Goal: Check status: Check status

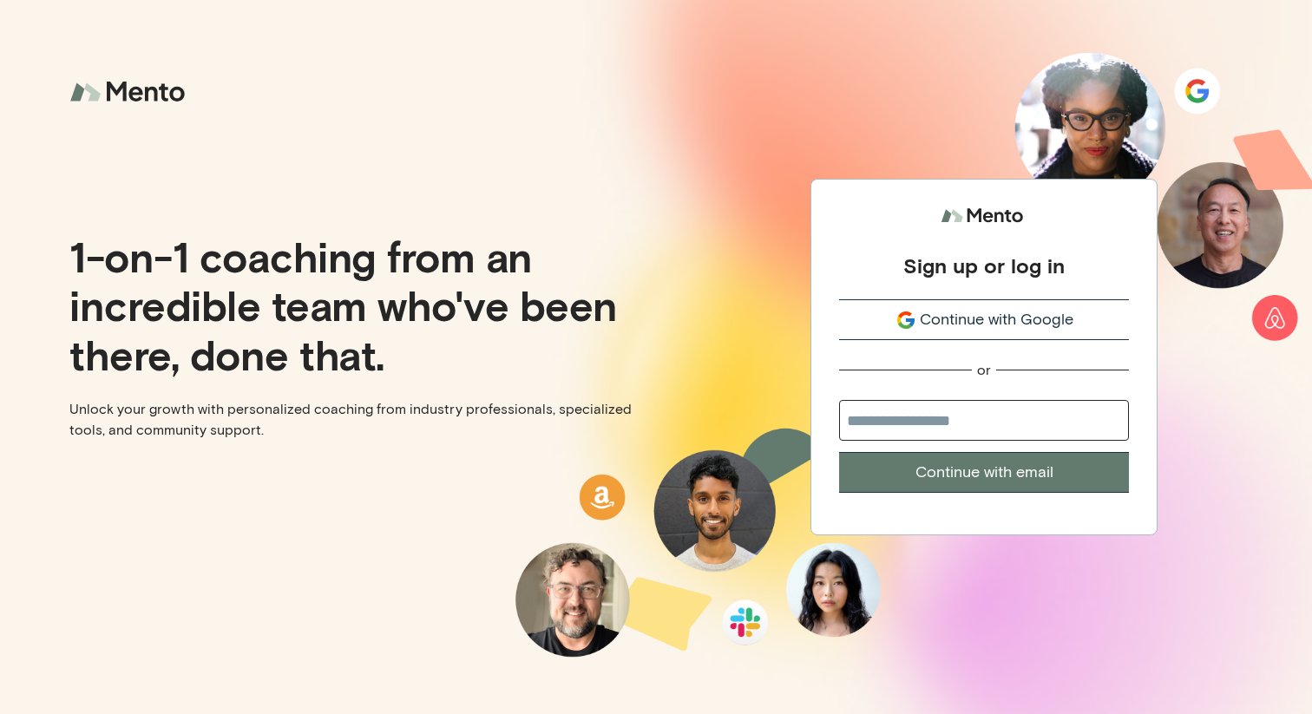
click at [900, 419] on input "email" at bounding box center [984, 420] width 290 height 41
type input "**********"
click at [943, 481] on button "Continue with email" at bounding box center [984, 472] width 290 height 41
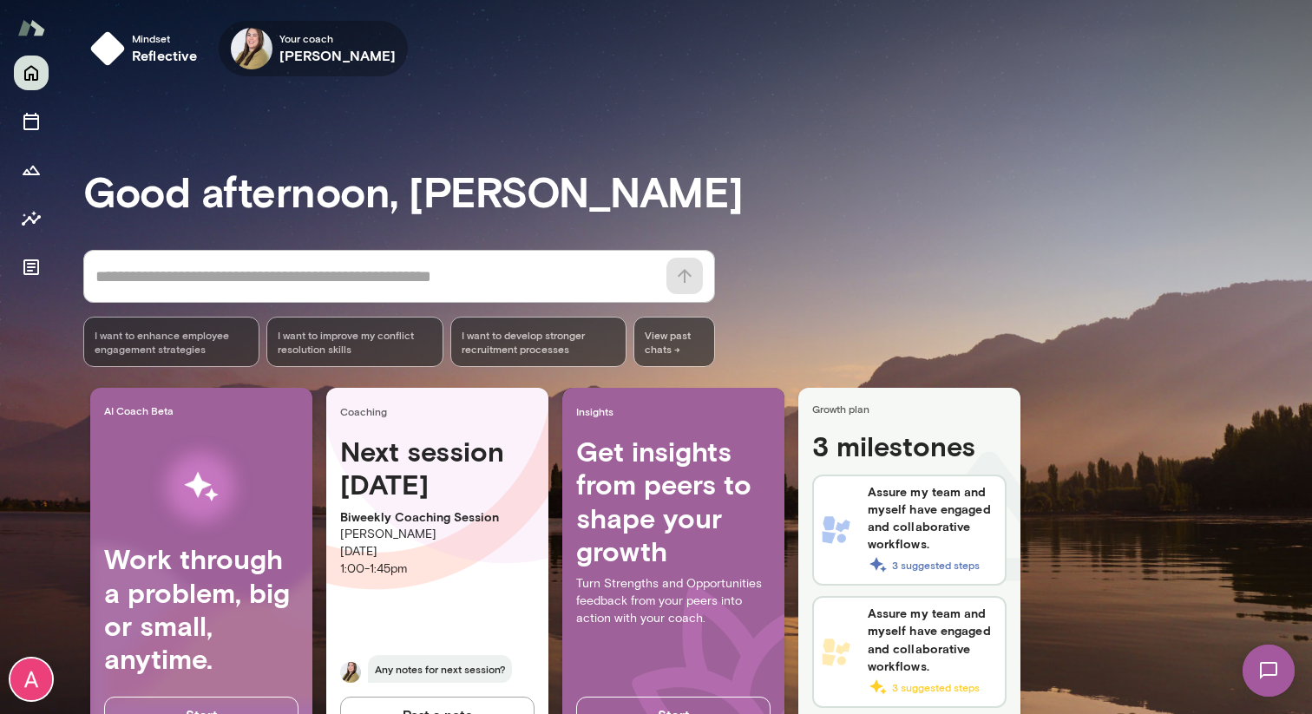
click at [303, 52] on h6 "Michelle Doan" at bounding box center [337, 55] width 117 height 21
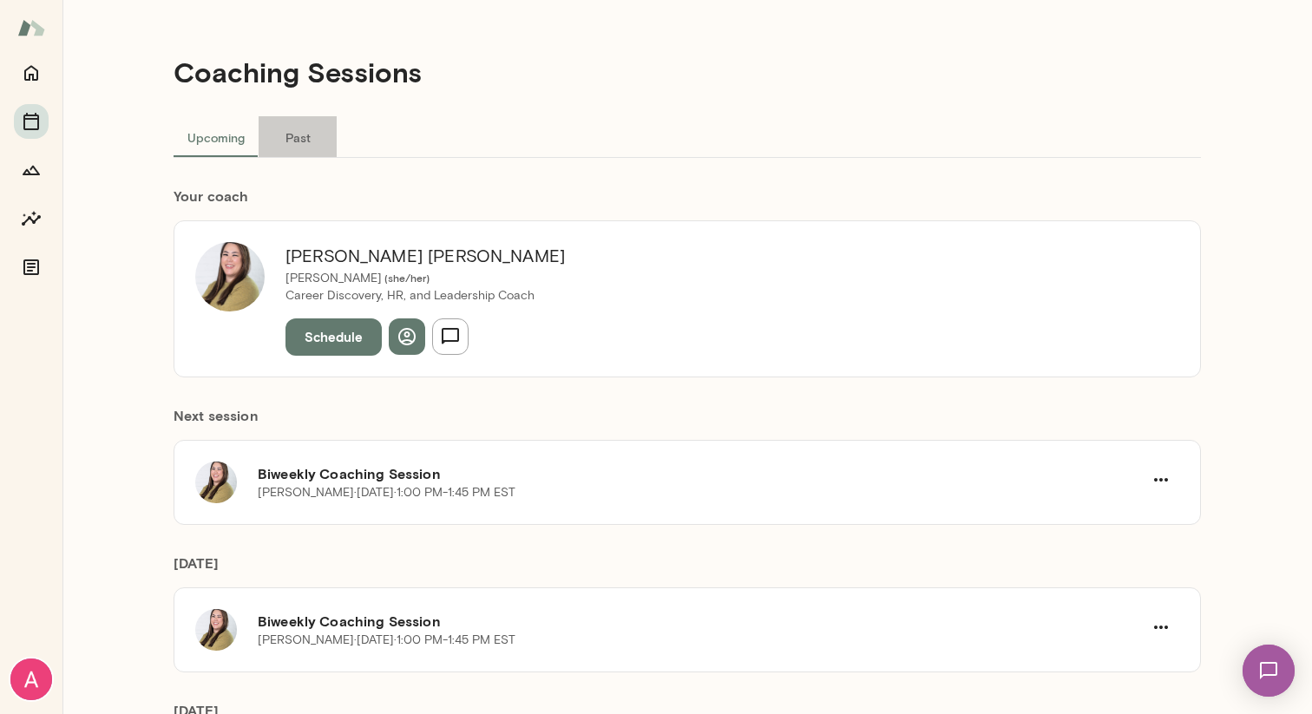
click at [294, 145] on button "Past" at bounding box center [298, 137] width 78 height 42
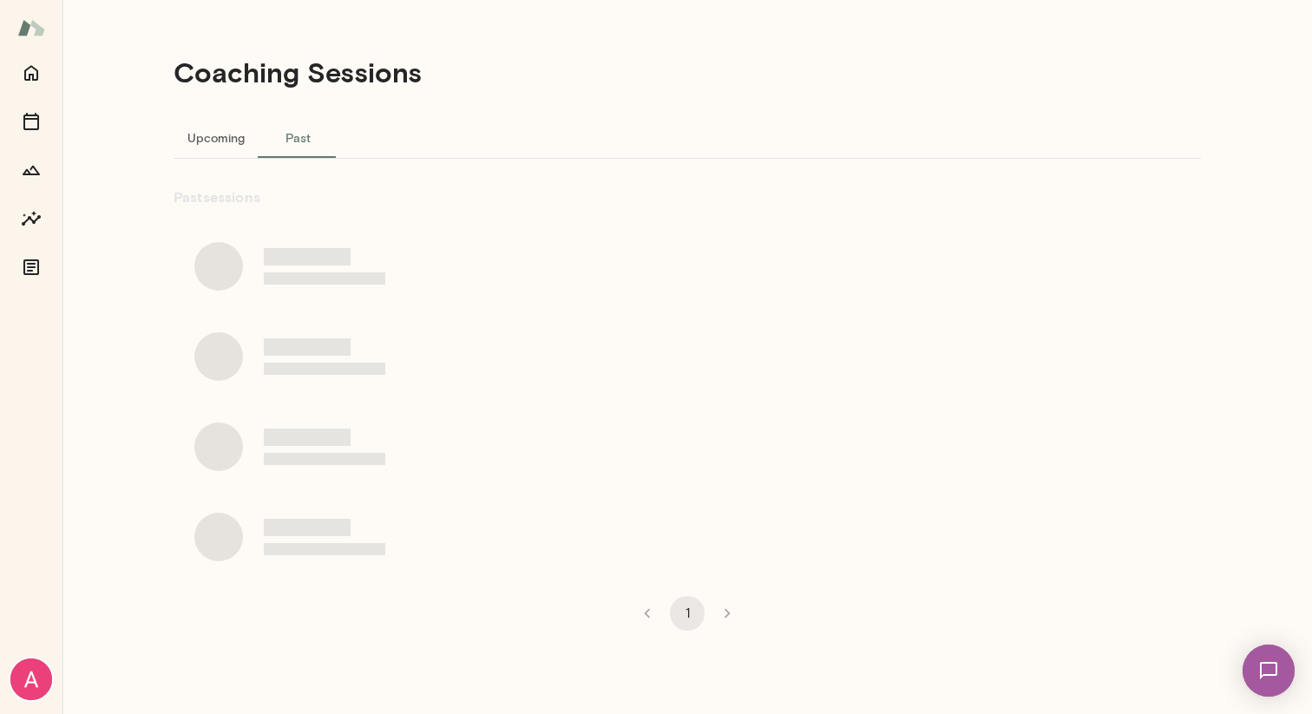
click at [212, 133] on button "Upcoming" at bounding box center [215, 137] width 85 height 42
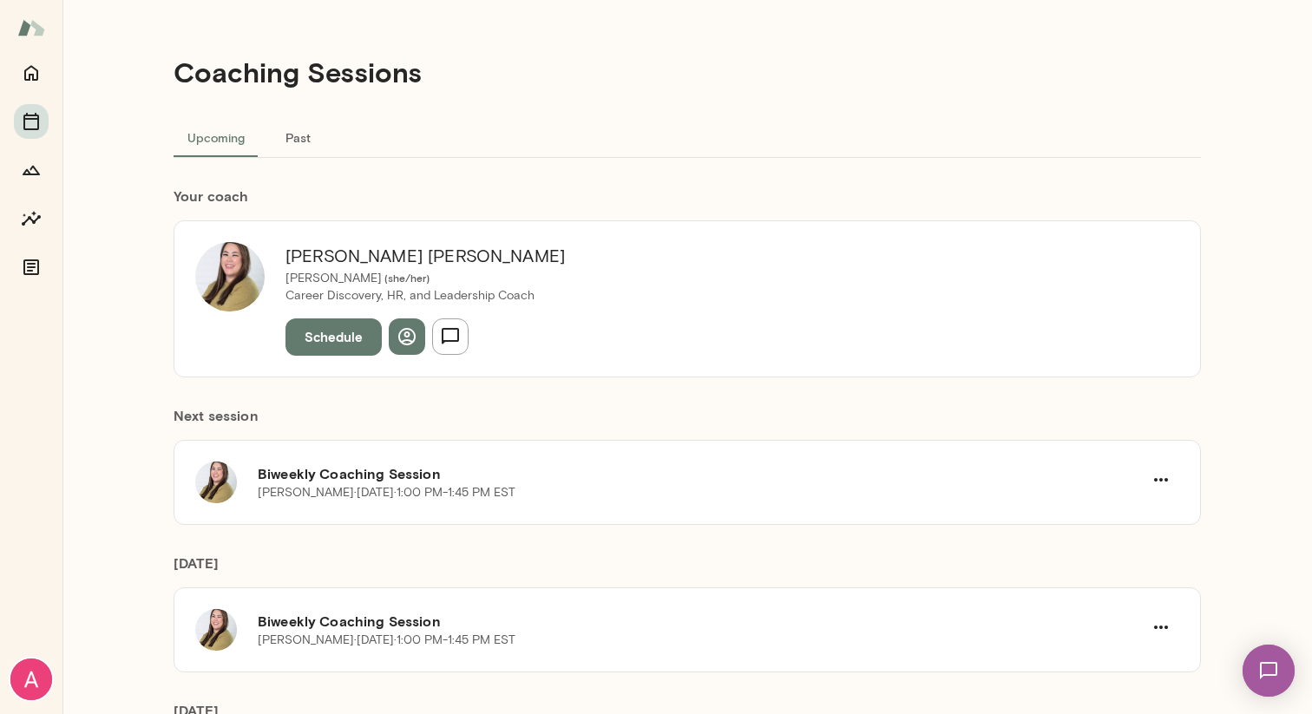
click at [434, 249] on h6 "Michelle Doan" at bounding box center [424, 256] width 279 height 28
click at [291, 138] on button "Past" at bounding box center [298, 137] width 78 height 42
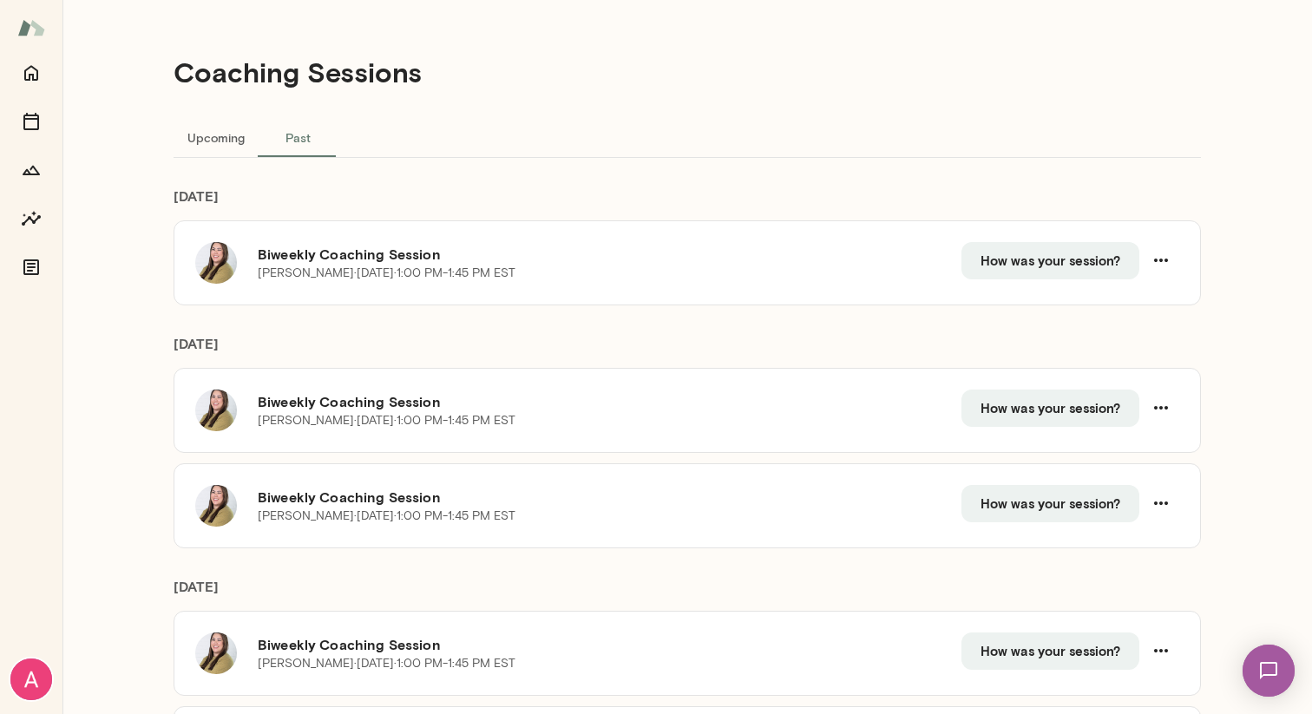
click at [219, 128] on button "Upcoming" at bounding box center [215, 137] width 85 height 42
